Goal: Information Seeking & Learning: Learn about a topic

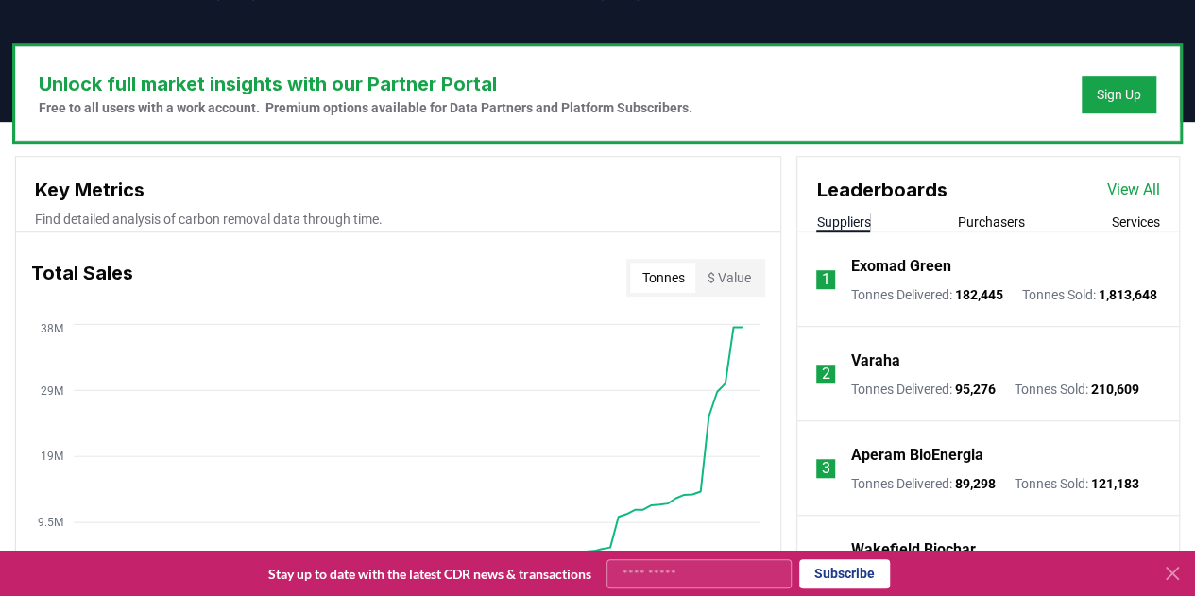
scroll to position [567, 0]
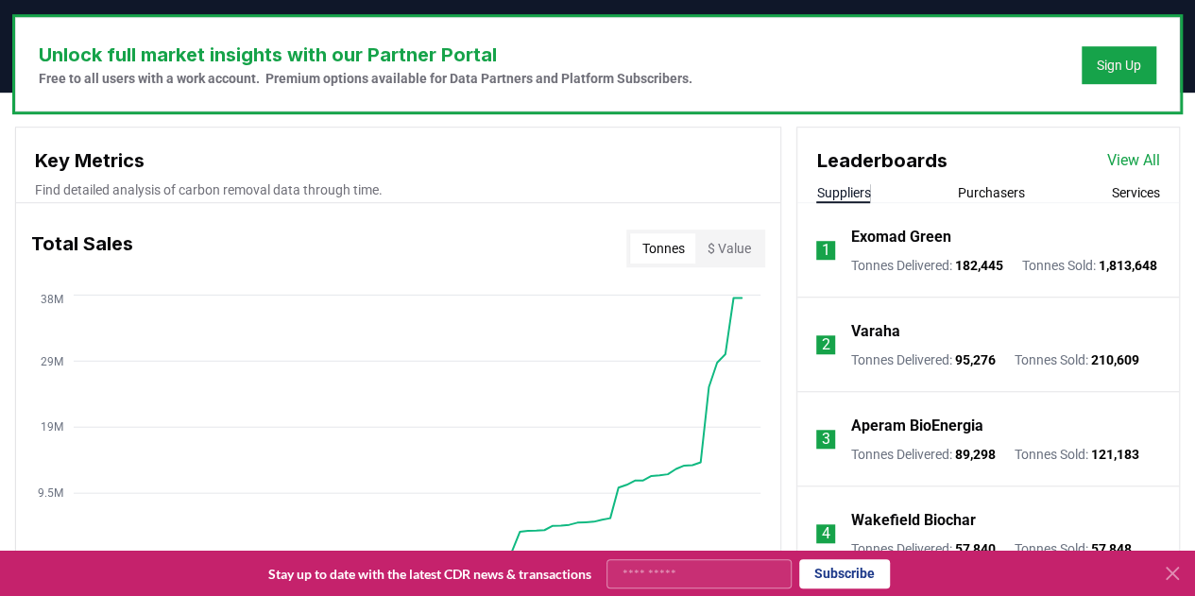
click at [1142, 156] on link "View All" at bounding box center [1133, 160] width 53 height 23
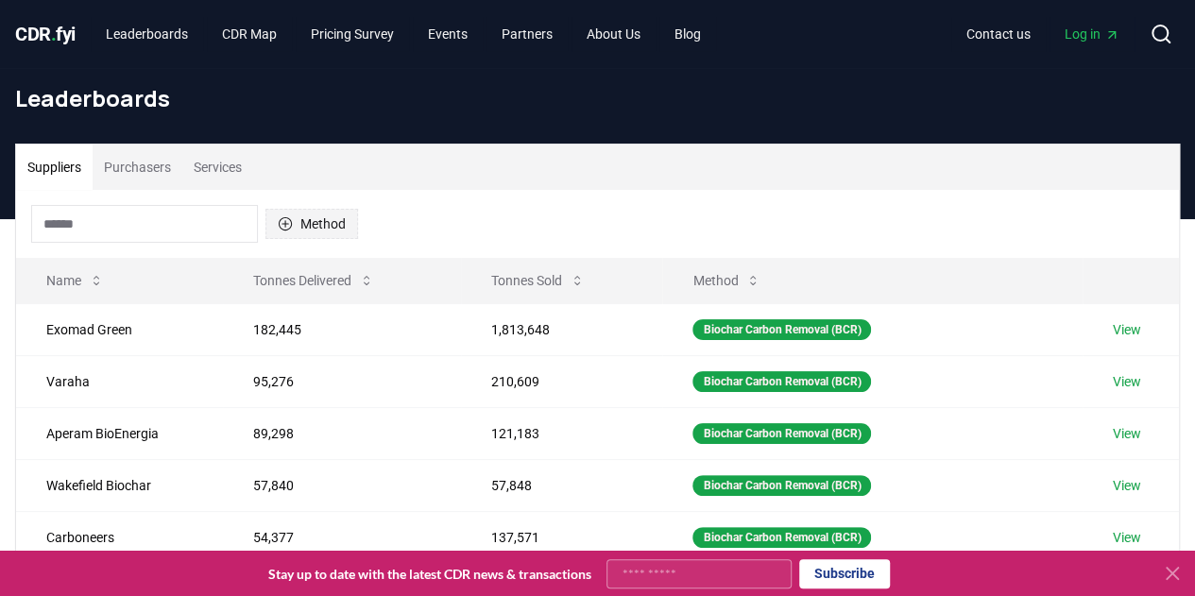
click at [285, 218] on icon "button" at bounding box center [285, 223] width 15 height 15
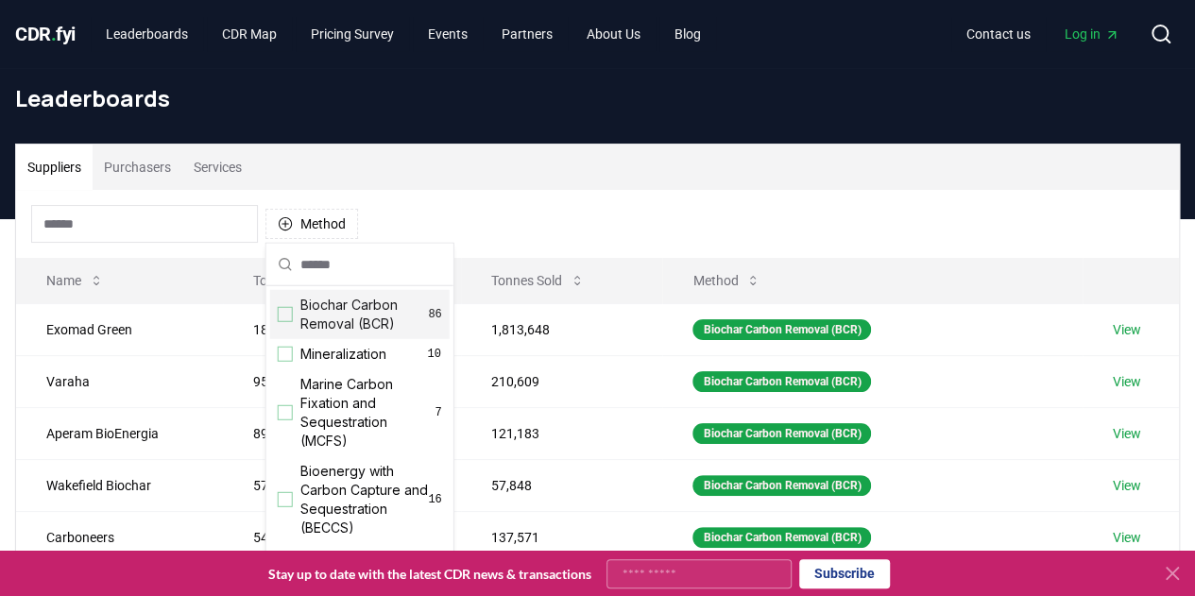
click at [289, 318] on div "Suggestions" at bounding box center [285, 314] width 15 height 15
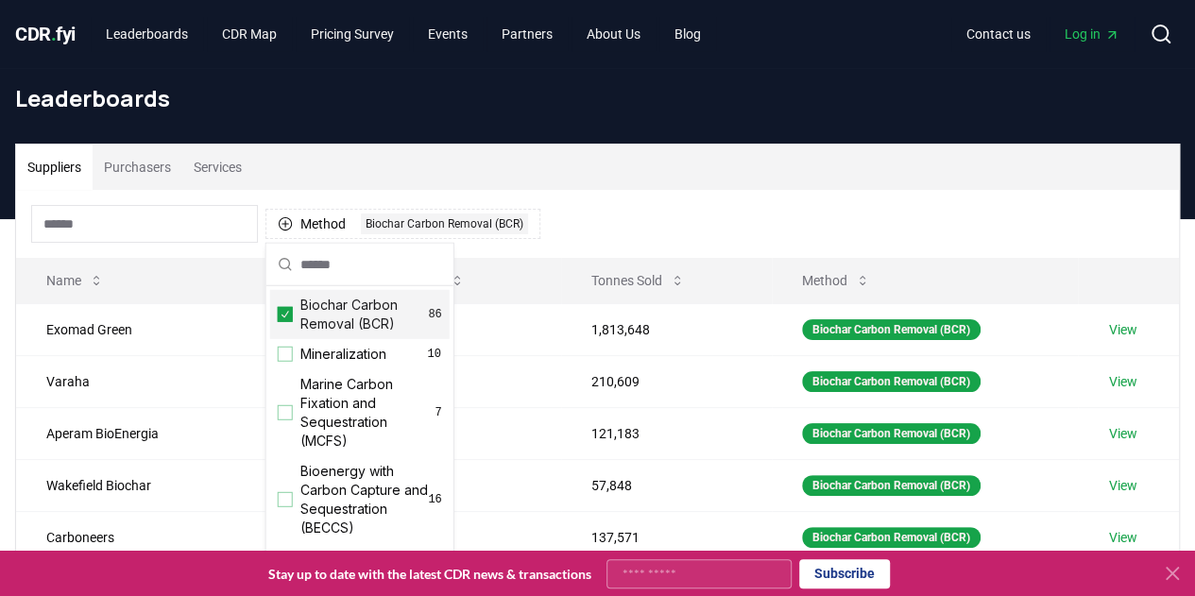
click at [597, 185] on div "Suppliers Purchasers Services" at bounding box center [597, 167] width 1163 height 45
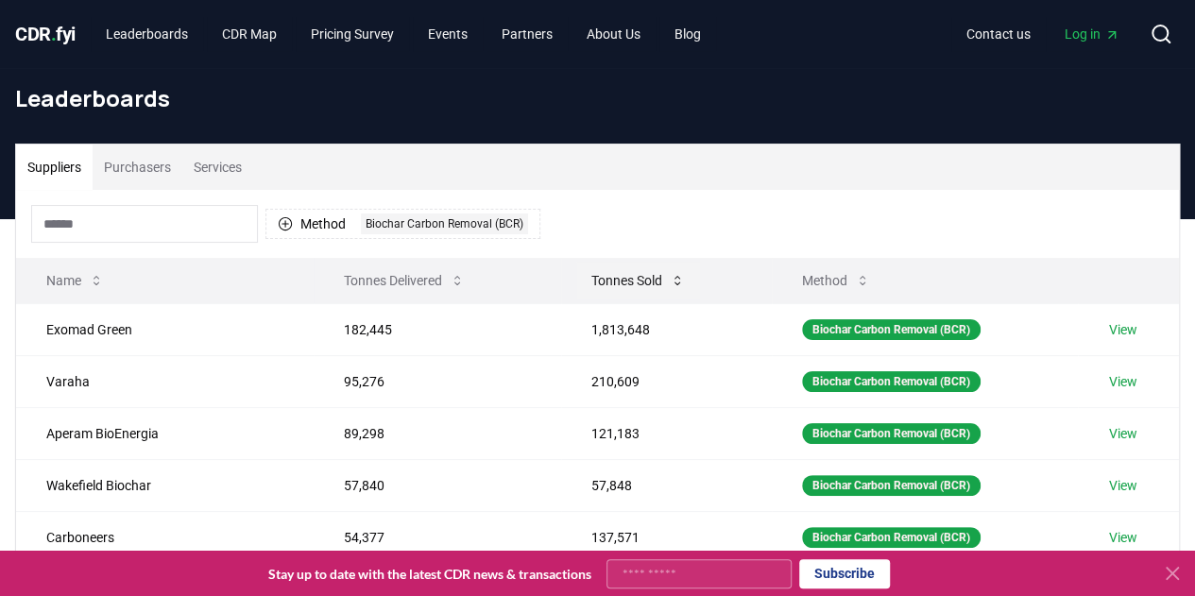
click at [644, 279] on button "Tonnes Sold" at bounding box center [638, 281] width 124 height 38
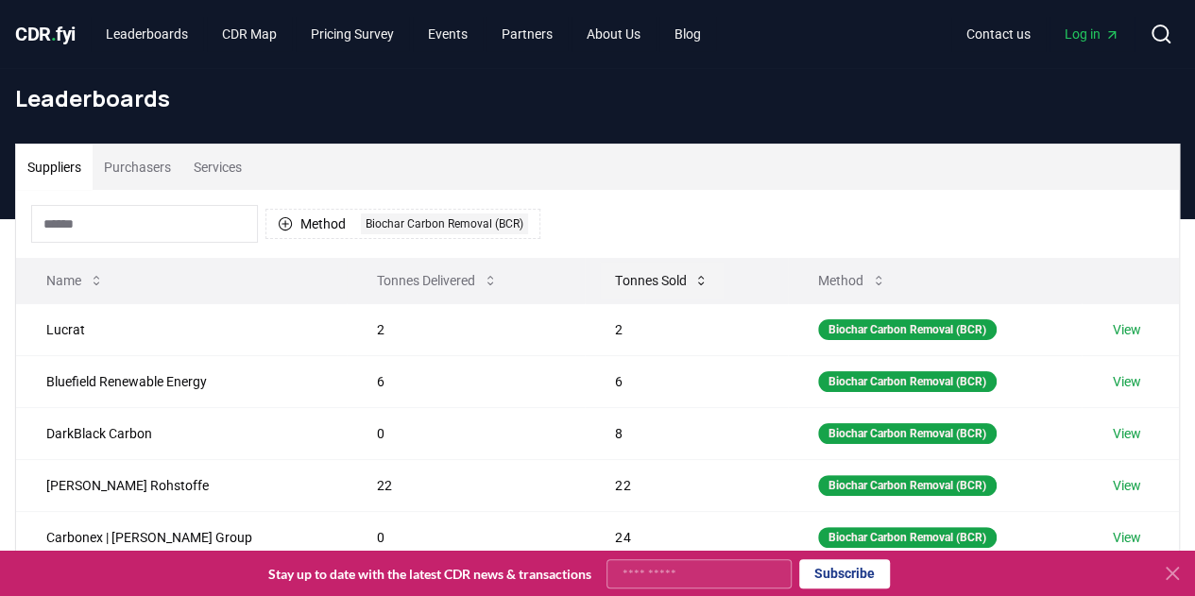
click at [644, 279] on button "Tonnes Sold" at bounding box center [662, 281] width 124 height 38
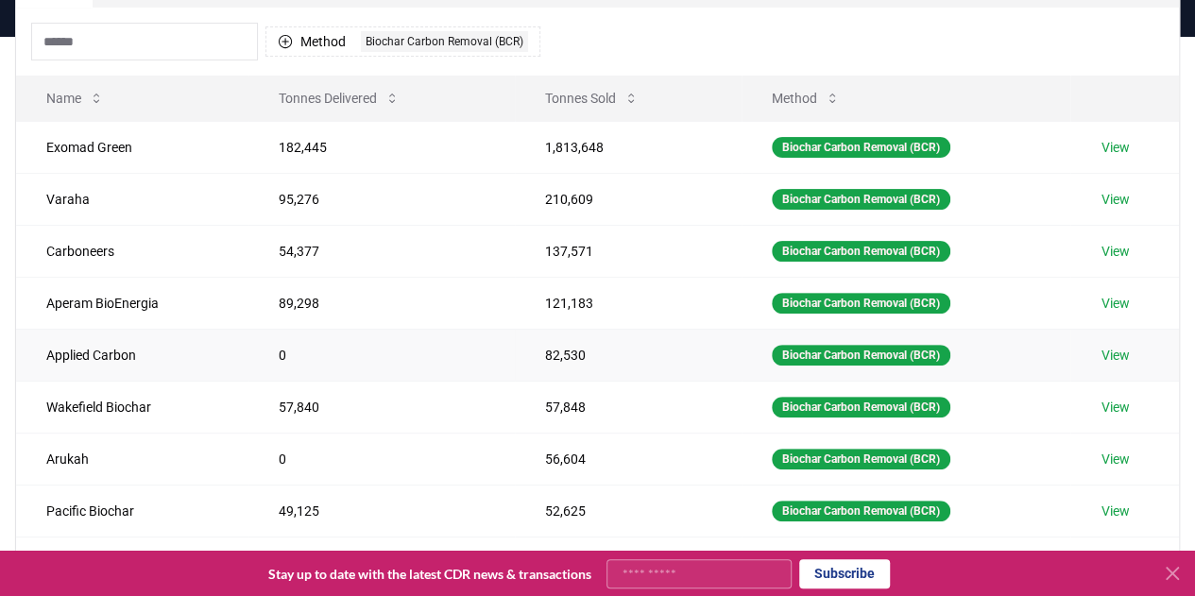
scroll to position [189, 0]
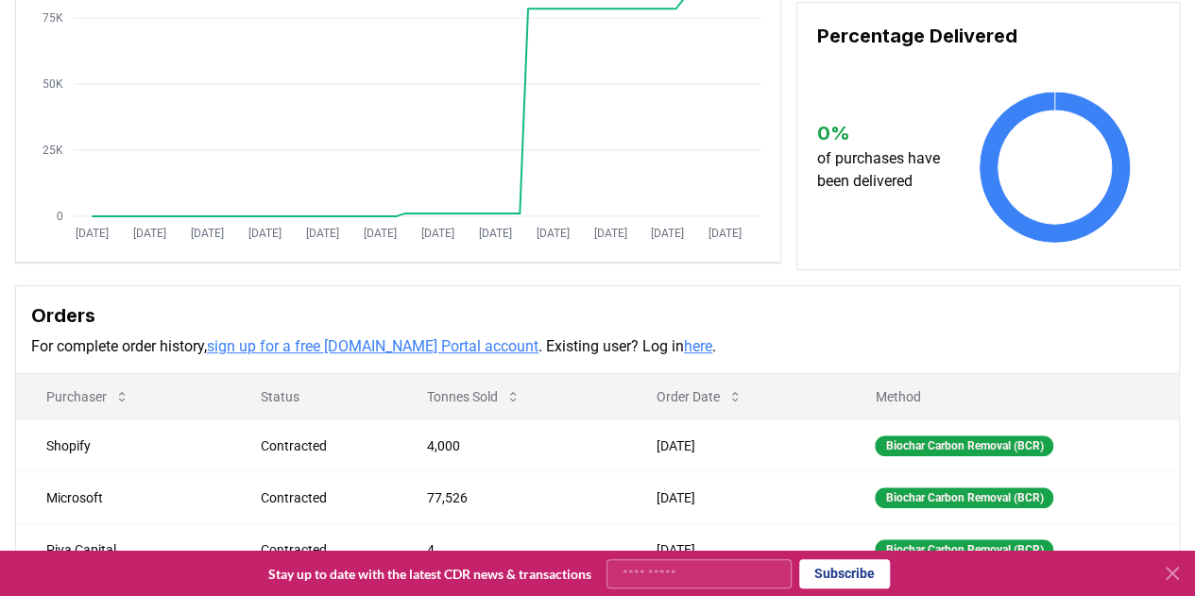
scroll to position [378, 0]
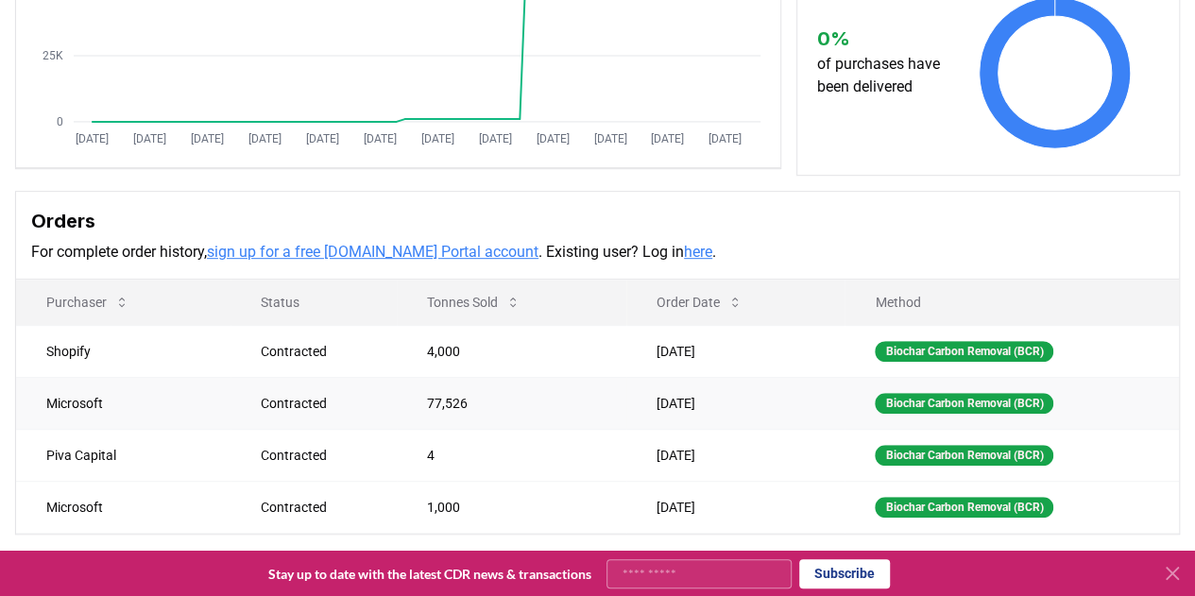
click at [85, 392] on td "Microsoft" at bounding box center [123, 403] width 215 height 52
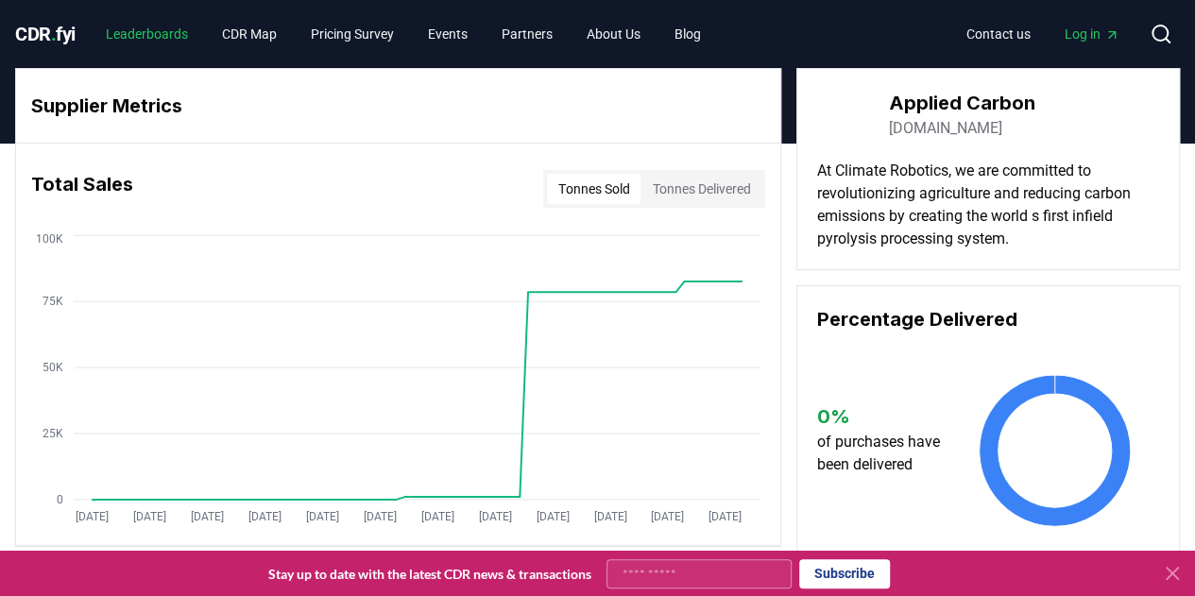
click at [163, 31] on link "Leaderboards" at bounding box center [147, 34] width 112 height 34
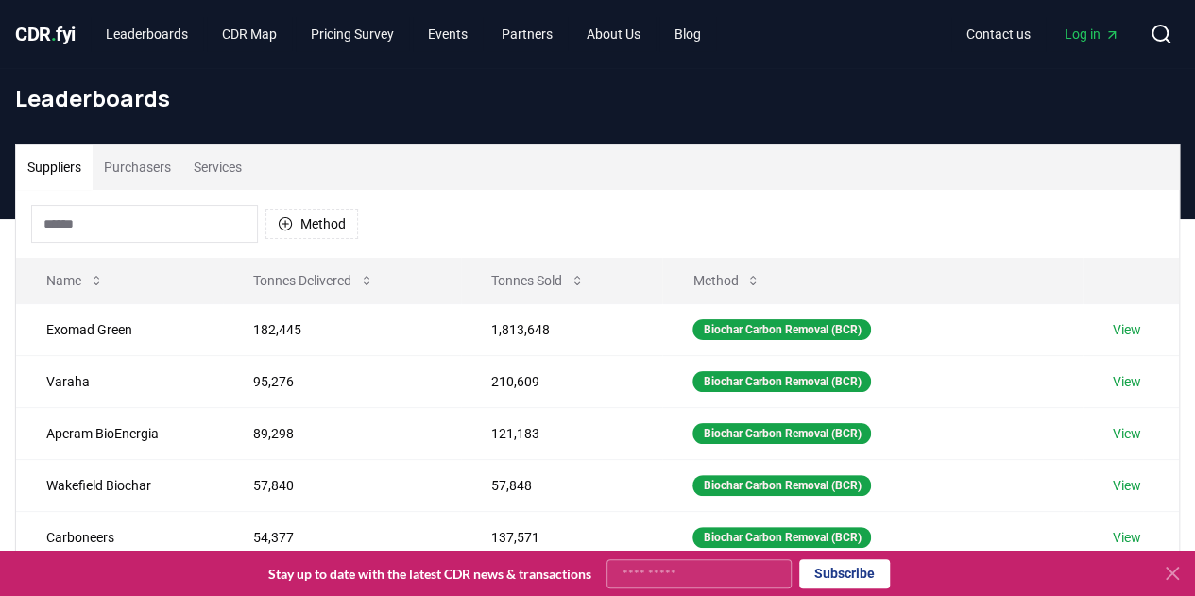
click at [139, 159] on button "Purchasers" at bounding box center [138, 167] width 90 height 45
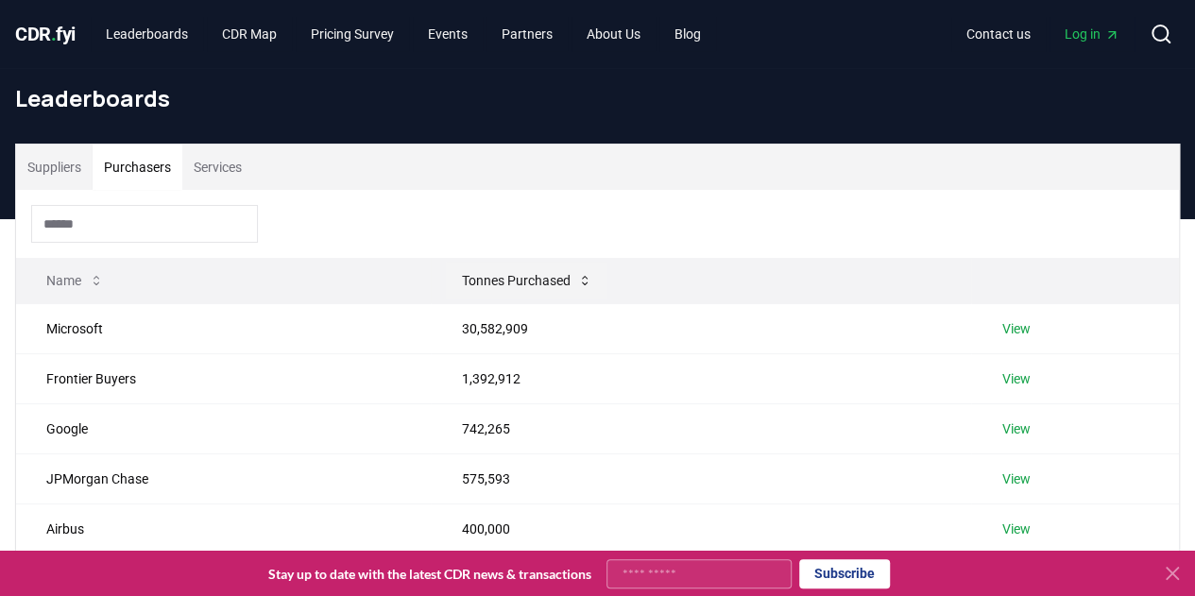
click at [499, 274] on button "Tonnes Purchased" at bounding box center [527, 281] width 162 height 38
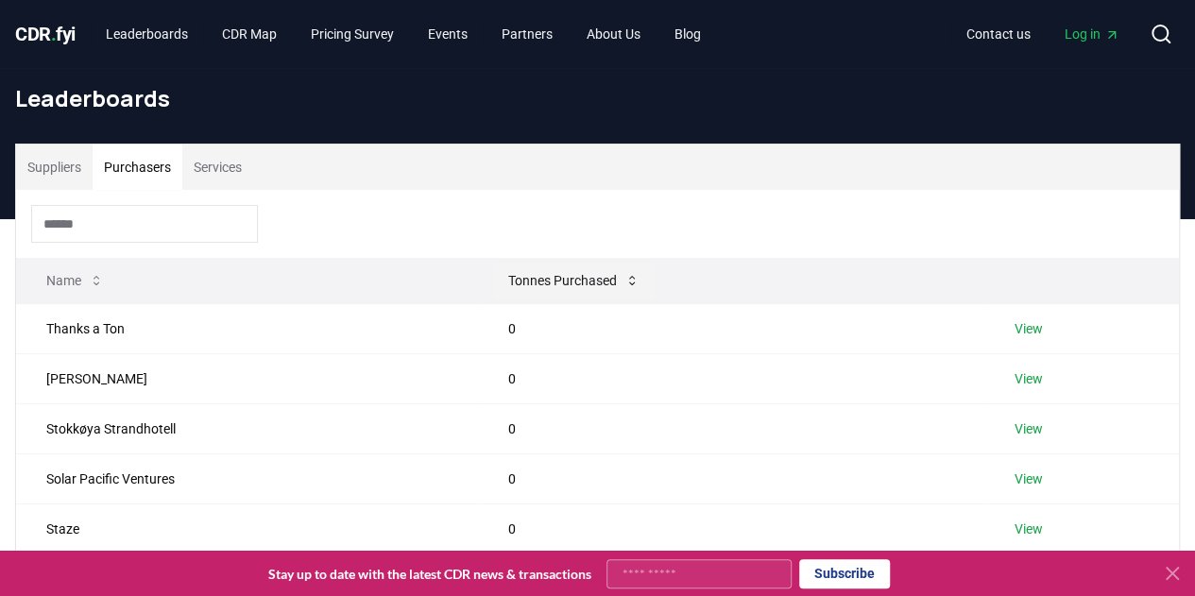
click at [554, 275] on button "Tonnes Purchased" at bounding box center [574, 281] width 162 height 38
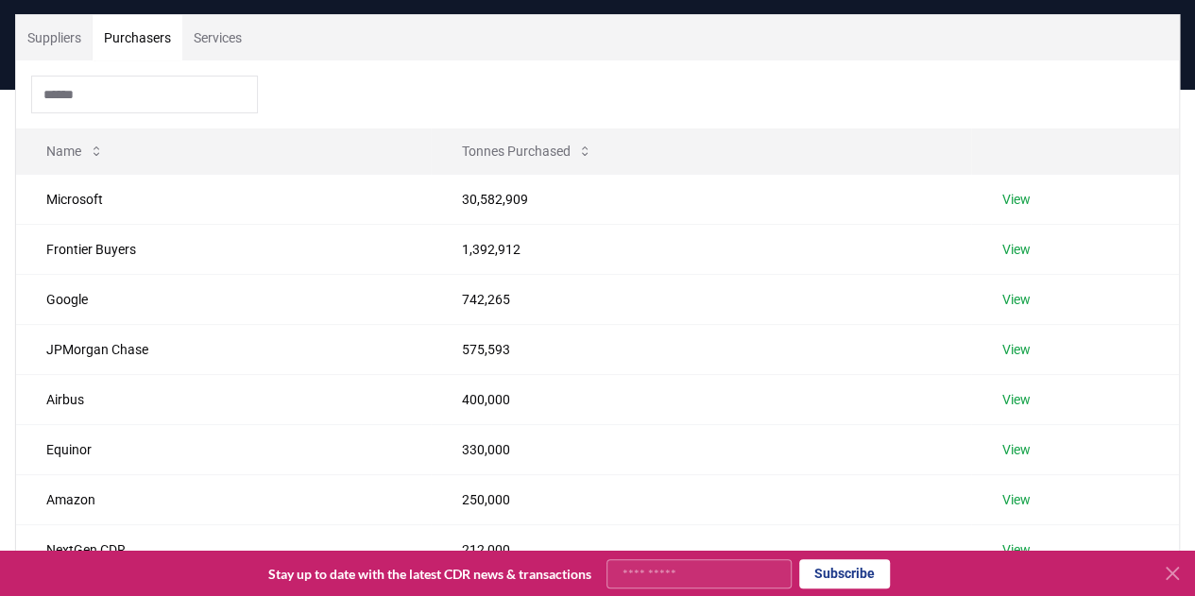
scroll to position [283, 0]
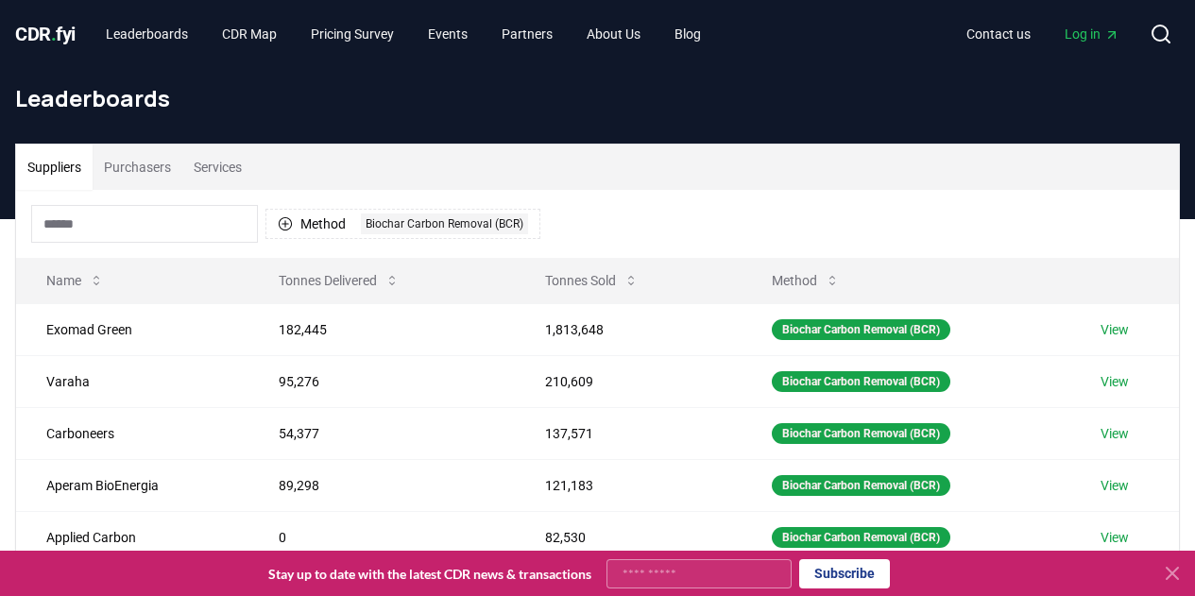
scroll to position [189, 0]
